Goal: Navigation & Orientation: Find specific page/section

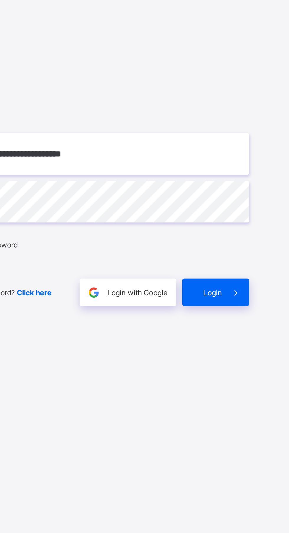
click at [259, 324] on span at bounding box center [263, 317] width 14 height 14
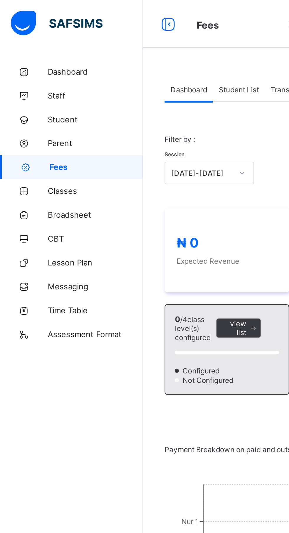
click at [37, 39] on link "Dashboard" at bounding box center [35, 36] width 71 height 12
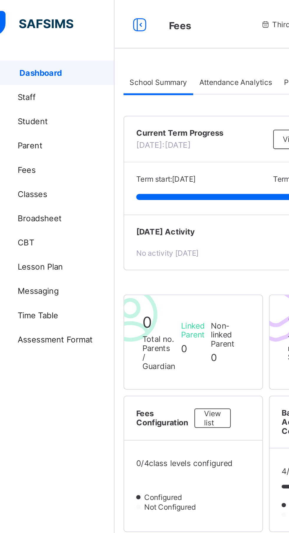
click at [29, 47] on span "Staff" at bounding box center [47, 47] width 47 height 5
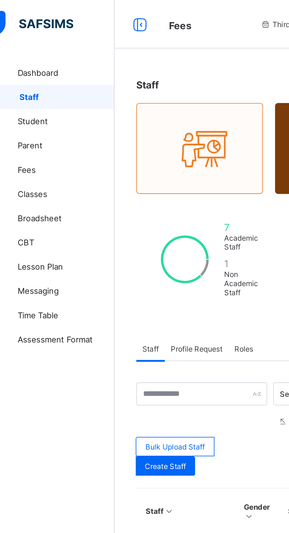
click at [32, 60] on span "Student" at bounding box center [47, 59] width 47 height 5
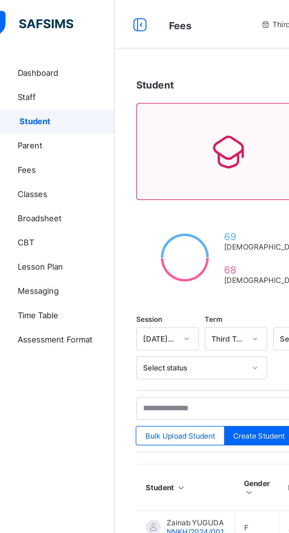
click at [27, 74] on link "Parent" at bounding box center [35, 71] width 71 height 12
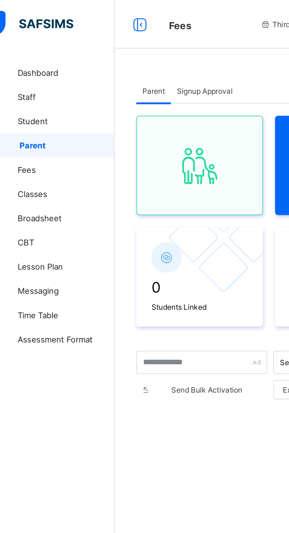
click at [28, 84] on span "Fees" at bounding box center [47, 82] width 47 height 5
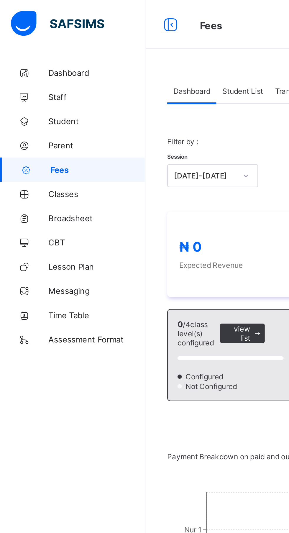
click at [31, 95] on span "Classes" at bounding box center [47, 94] width 47 height 5
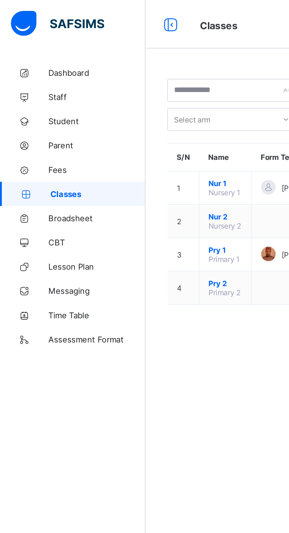
click at [47, 165] on span "Assessment Format" at bounding box center [47, 165] width 47 height 5
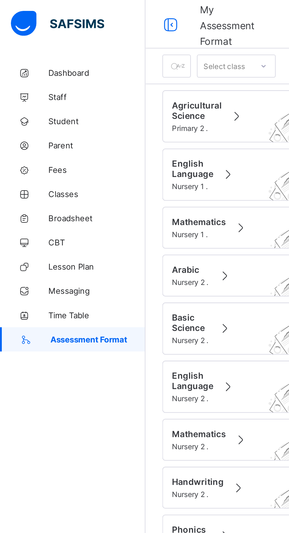
click at [35, 107] on span "Broadsheet" at bounding box center [47, 106] width 47 height 5
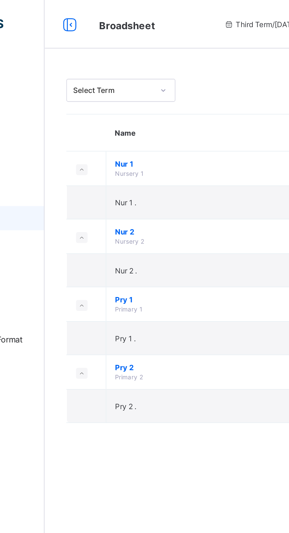
click at [127, 179] on span "Pry 2" at bounding box center [159, 179] width 109 height 4
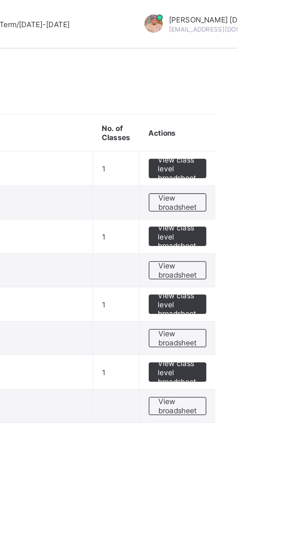
click at [262, 178] on span "View class level broadsheet" at bounding box center [260, 181] width 19 height 13
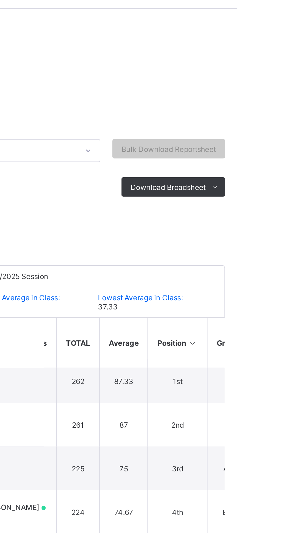
scroll to position [4, 110]
